Goal: Task Accomplishment & Management: Manage account settings

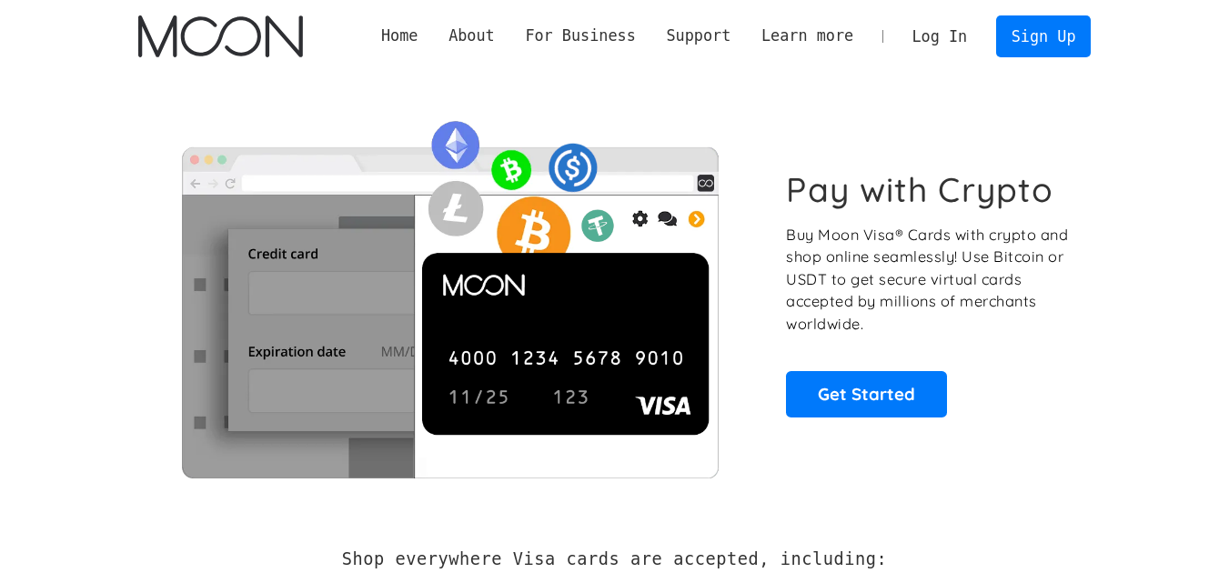
click at [950, 36] on link "Log In" at bounding box center [940, 36] width 86 height 40
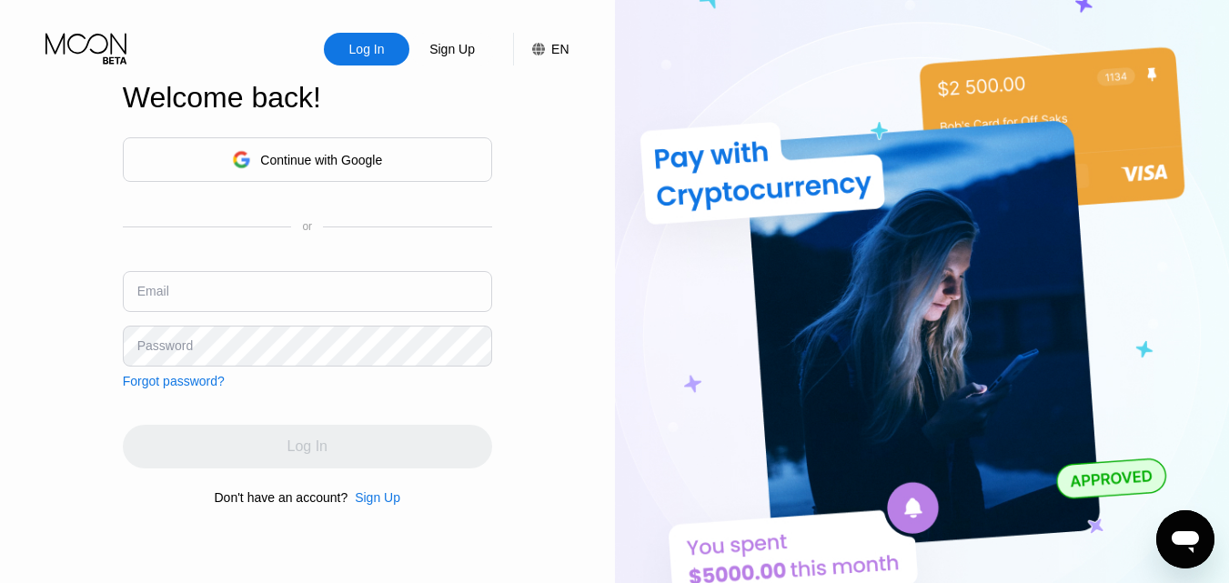
type input "[EMAIL_ADDRESS][DOMAIN_NAME]"
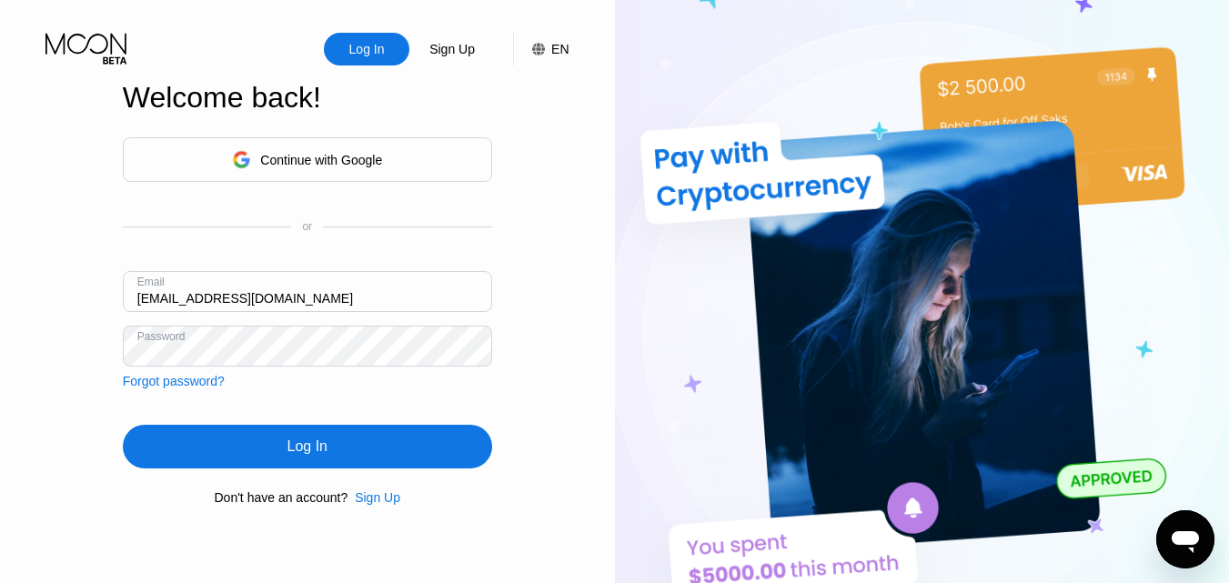
click at [86, 409] on div "Log In Sign Up EN Language English Save Welcome back! Continue with Google or E…" at bounding box center [307, 321] width 615 height 642
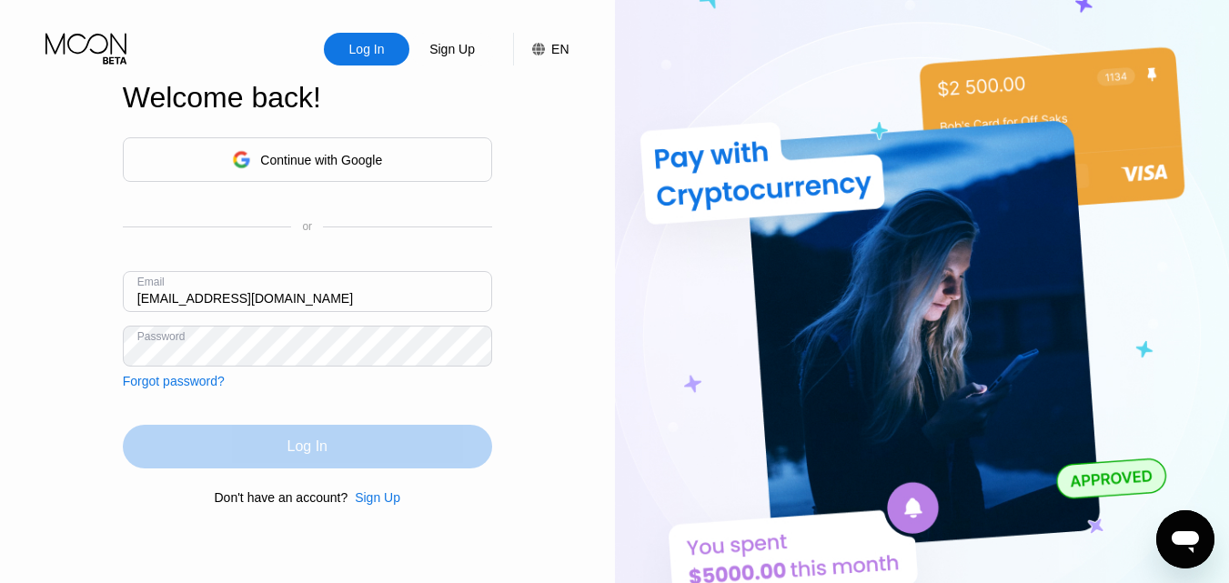
click at [259, 447] on div "Log In" at bounding box center [307, 447] width 369 height 44
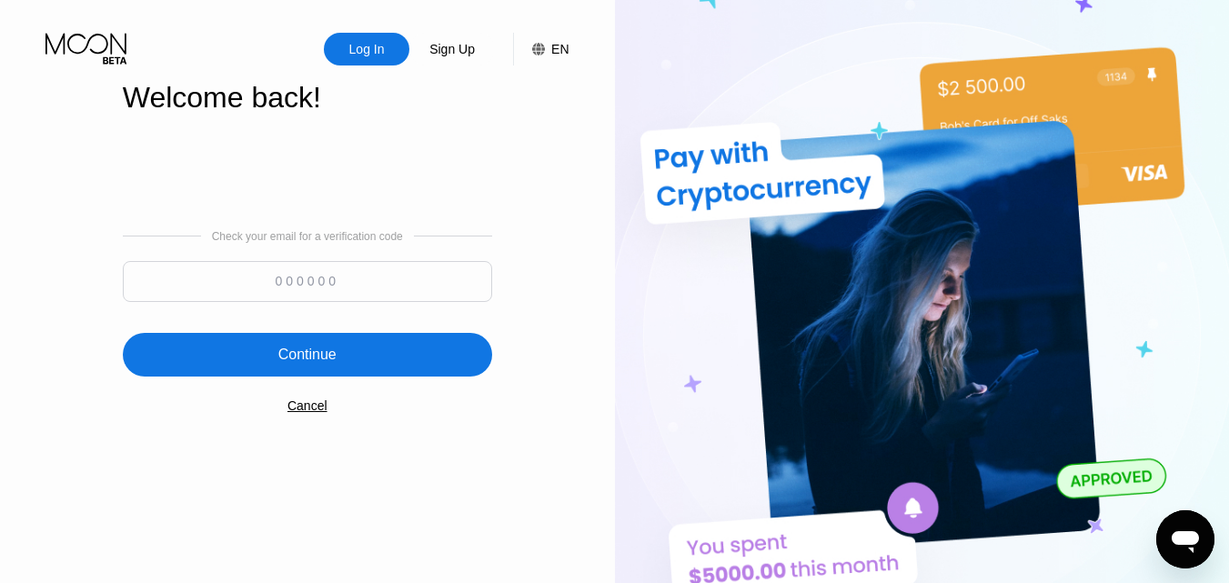
click at [344, 276] on input at bounding box center [307, 281] width 369 height 41
paste input "684186"
type input "684186"
click at [308, 343] on div "Continue" at bounding box center [307, 355] width 369 height 44
